Goal: Ask a question

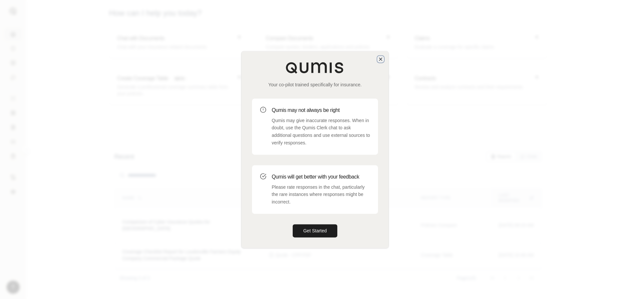
click at [381, 58] on icon "button" at bounding box center [381, 59] width 3 height 3
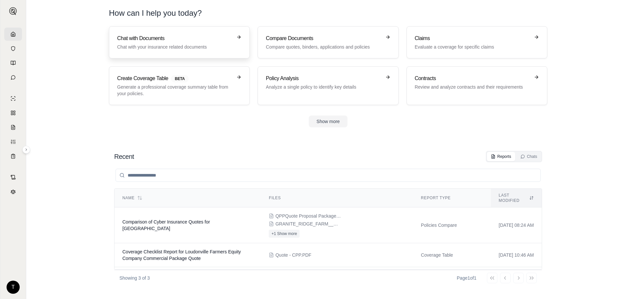
click at [184, 46] on p "Chat with your insurance related documents" at bounding box center [174, 47] width 115 height 7
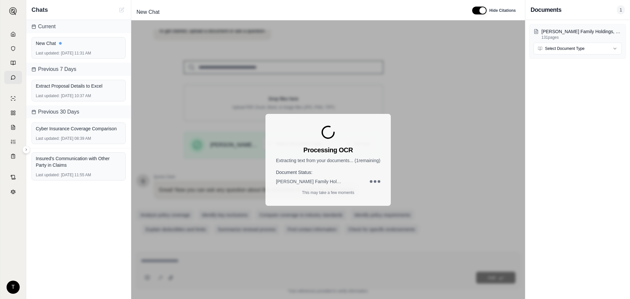
scroll to position [55, 0]
click at [601, 49] on html "T Chats Current New Chat Last updated: [DATE] 11:31 AM Previous 7 Days Extract …" at bounding box center [315, 149] width 630 height 299
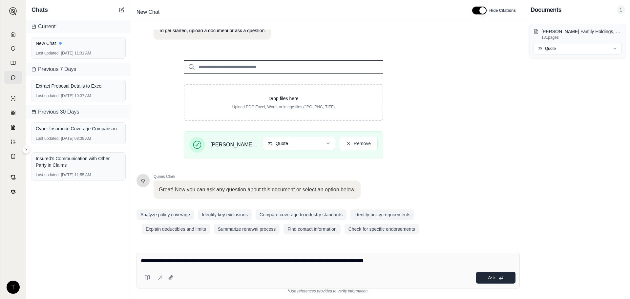
type textarea "**********"
click at [498, 275] on button "Ask" at bounding box center [495, 278] width 39 height 12
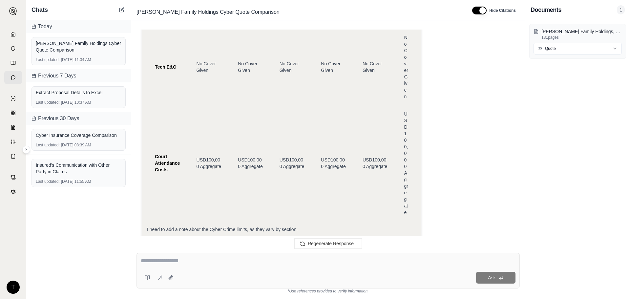
scroll to position [1292, 0]
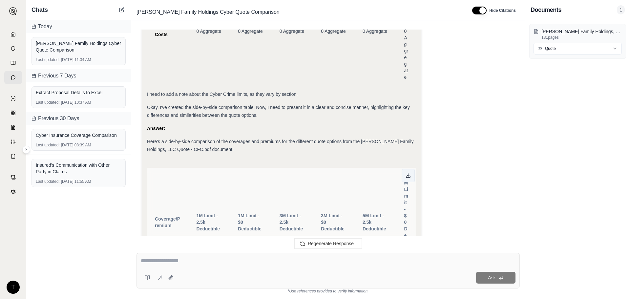
scroll to position [1489, 0]
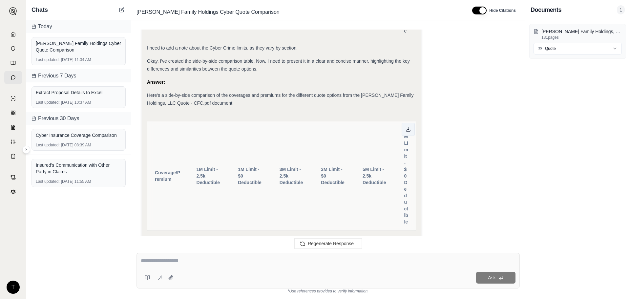
click at [407, 131] on icon at bounding box center [408, 129] width 5 height 5
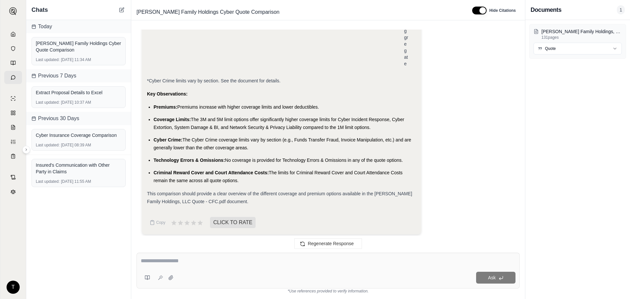
scroll to position [2539, 0]
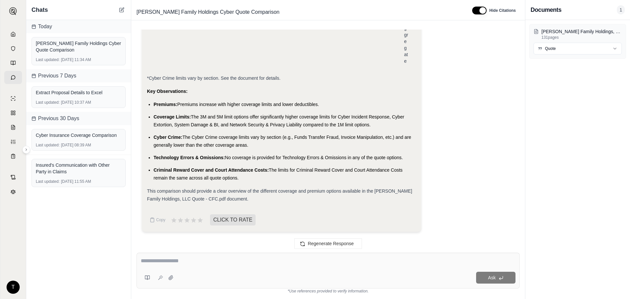
click at [295, 258] on textarea at bounding box center [328, 261] width 375 height 8
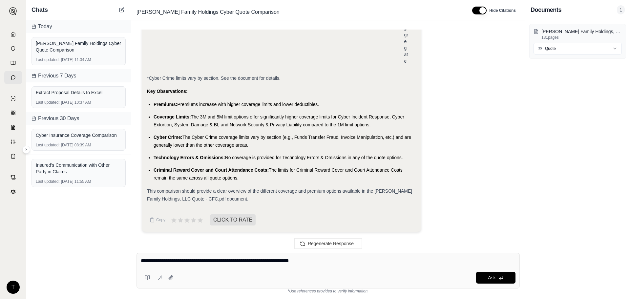
type textarea "**********"
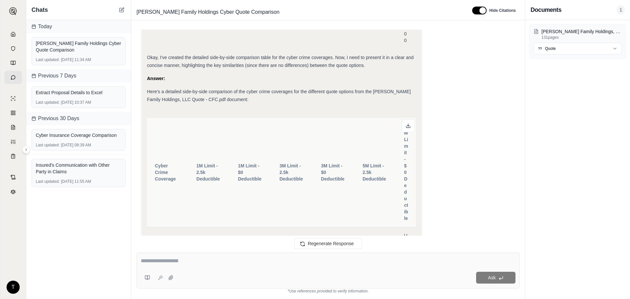
scroll to position [3943, 0]
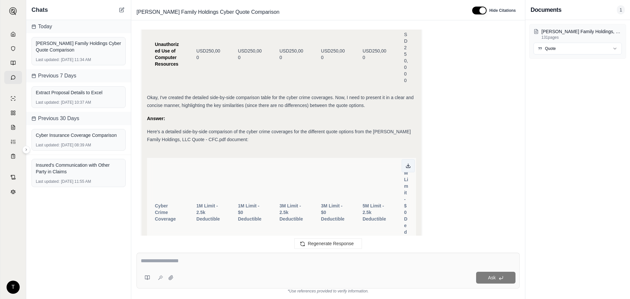
click at [410, 163] on icon at bounding box center [408, 165] width 5 height 5
